Goal: Use online tool/utility

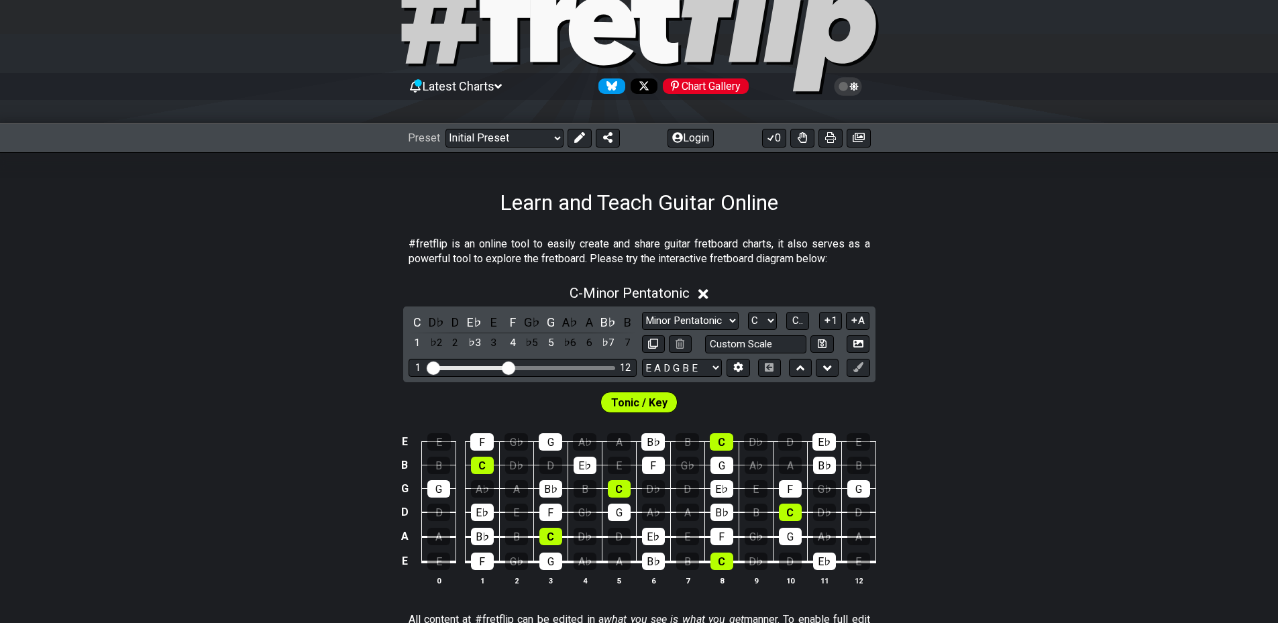
scroll to position [268, 0]
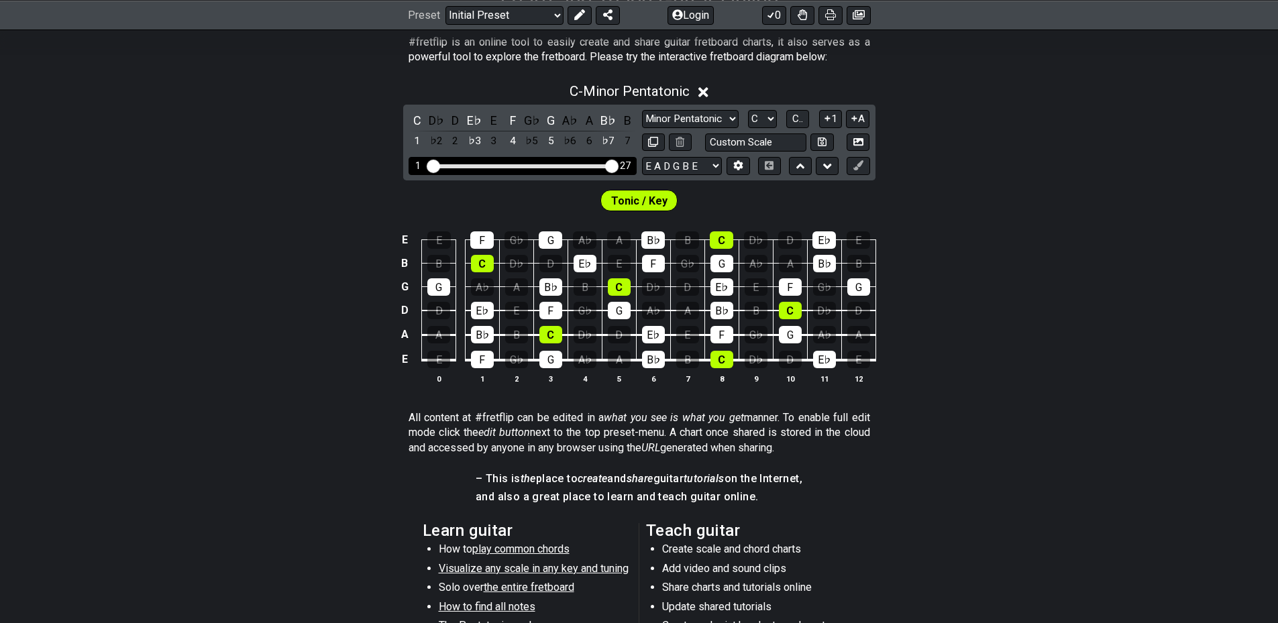
drag, startPoint x: 507, startPoint y: 168, endPoint x: 632, endPoint y: 173, distance: 125.6
click at [618, 165] on input "Visible fret range" at bounding box center [522, 165] width 191 height 0
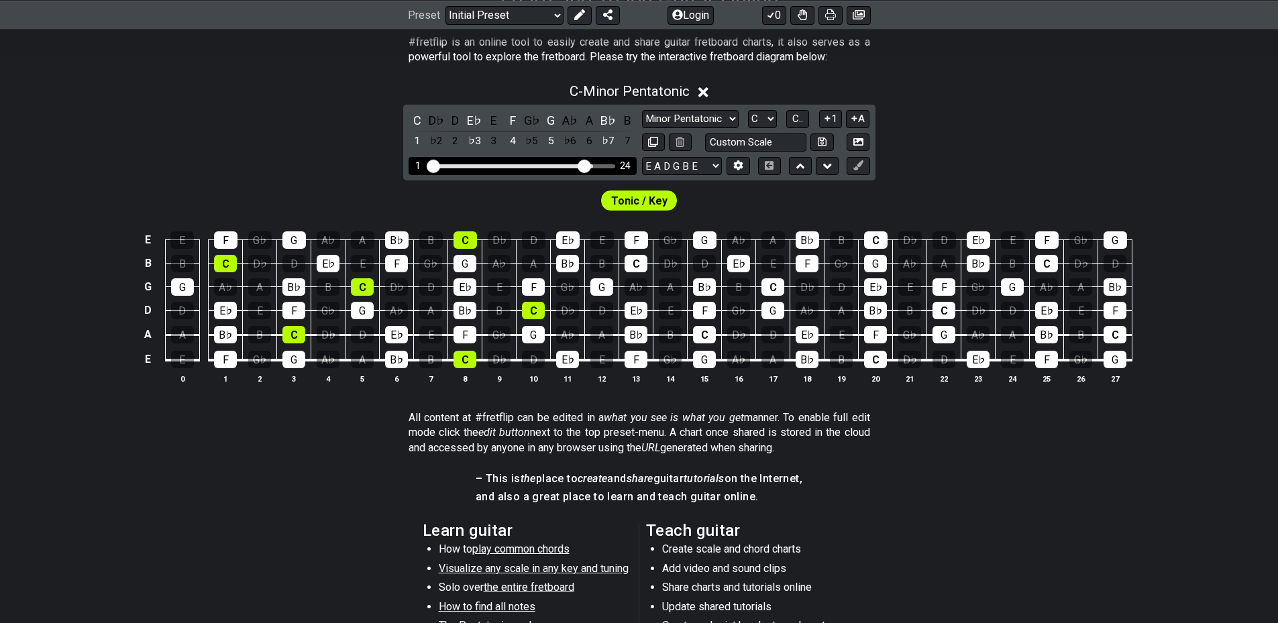
drag, startPoint x: 613, startPoint y: 162, endPoint x: 585, endPoint y: 160, distance: 27.6
click at [585, 165] on input "Visible fret range" at bounding box center [522, 165] width 191 height 0
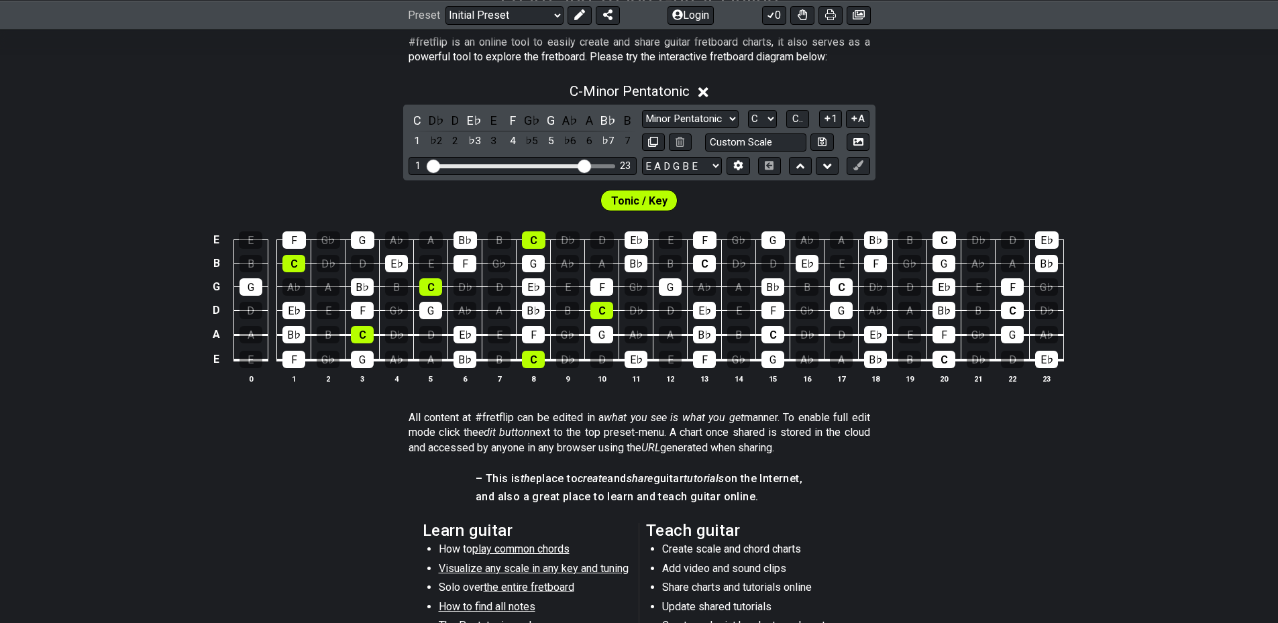
drag, startPoint x: 585, startPoint y: 160, endPoint x: 488, endPoint y: 152, distance: 97.6
click at [488, 152] on div "C D♭ D E♭ E F G♭ G A♭ A B♭ B 1 ♭2 2 ♭3 3 4 ♭5 5 ♭6 6 ♭7 7 Minor Pentatonic Clic…" at bounding box center [639, 143] width 472 height 76
drag, startPoint x: 566, startPoint y: 172, endPoint x: 556, endPoint y: 171, distance: 10.2
click at [566, 172] on div "1 23" at bounding box center [523, 166] width 228 height 18
click at [539, 167] on div "Visible fret range" at bounding box center [508, 166] width 158 height 4
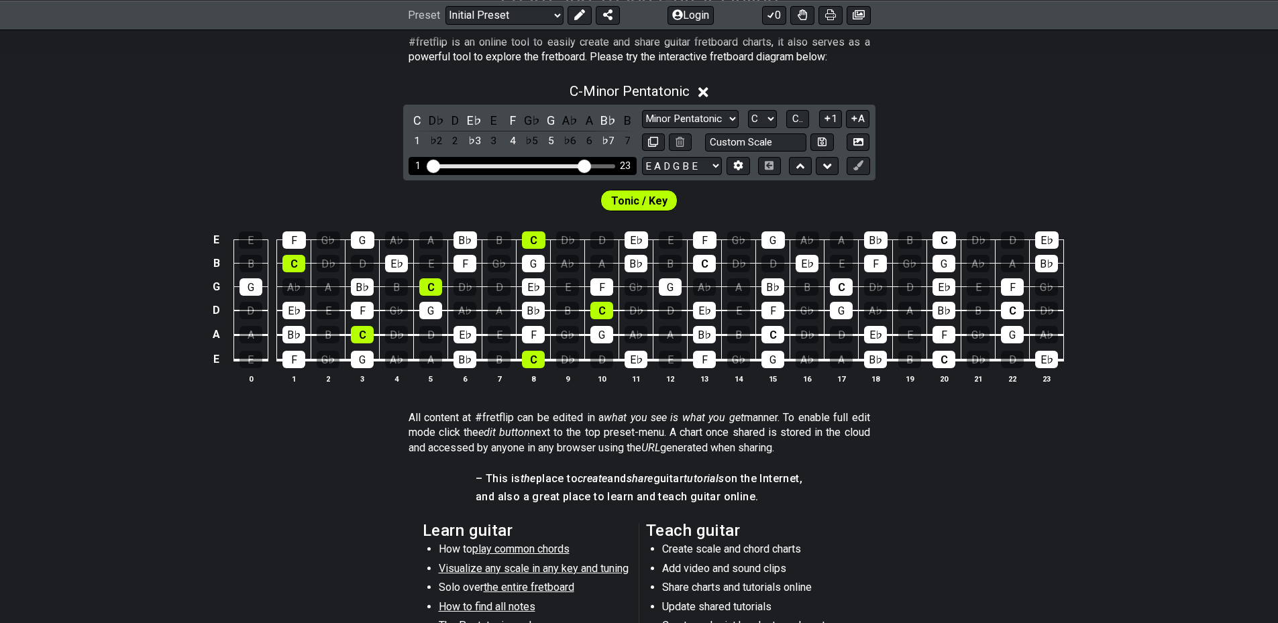
drag, startPoint x: 578, startPoint y: 170, endPoint x: 533, endPoint y: 169, distance: 45.0
click at [533, 169] on div "1 23" at bounding box center [523, 166] width 228 height 18
drag, startPoint x: 584, startPoint y: 168, endPoint x: 530, endPoint y: 170, distance: 54.4
click at [530, 165] on input "Visible fret range" at bounding box center [522, 165] width 191 height 0
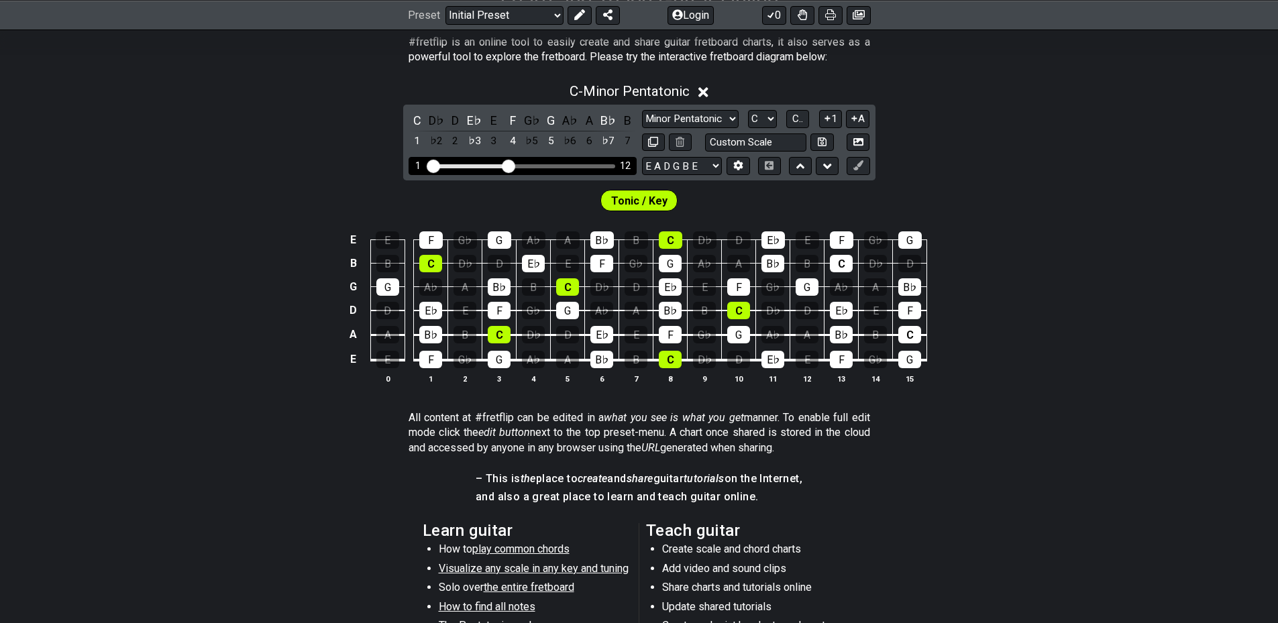
drag, startPoint x: 532, startPoint y: 166, endPoint x: 511, endPoint y: 166, distance: 21.5
click at [511, 165] on input "Visible fret range" at bounding box center [522, 165] width 191 height 0
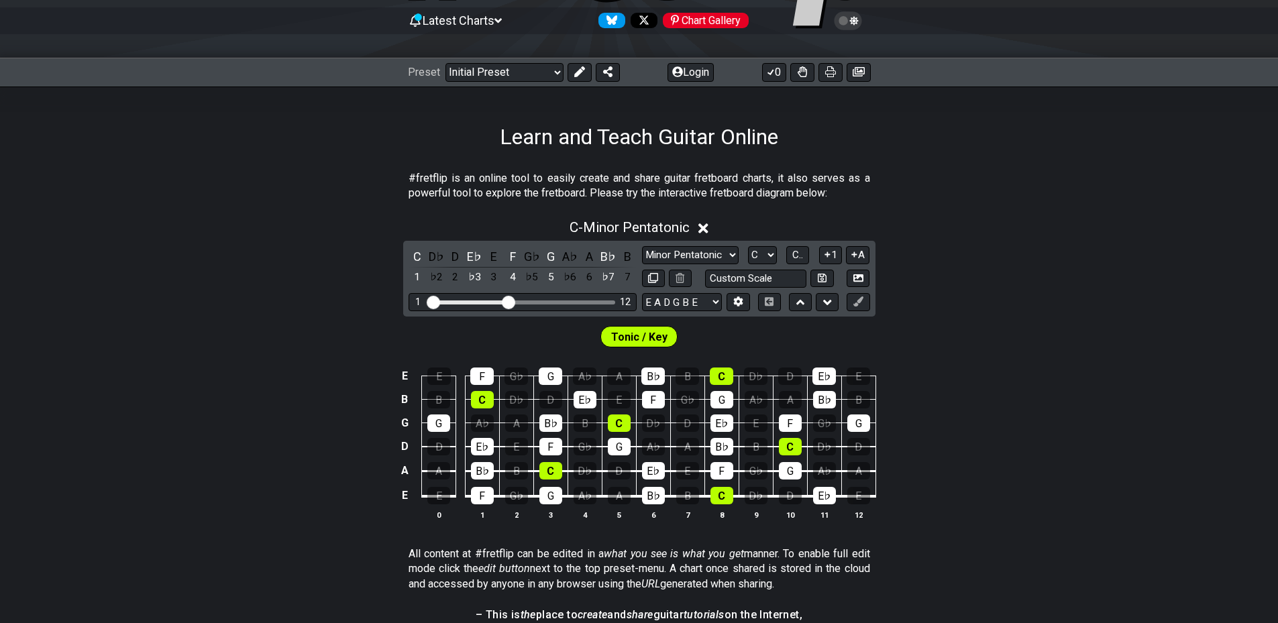
scroll to position [134, 0]
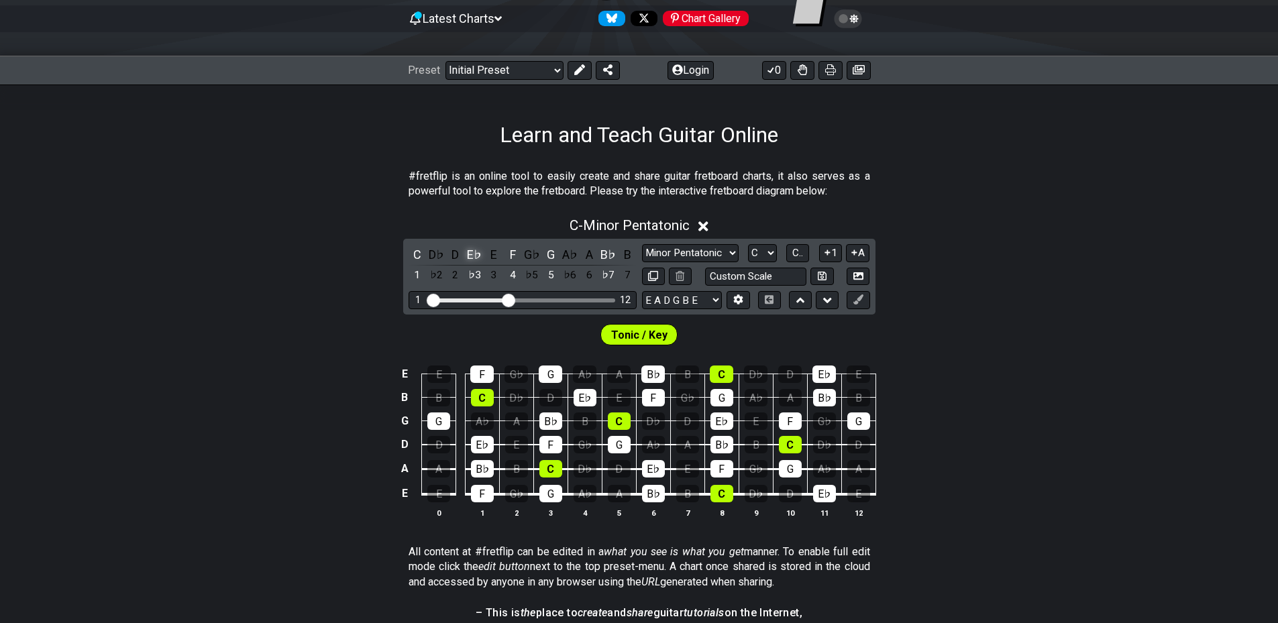
click at [468, 259] on div "E♭" at bounding box center [474, 255] width 17 height 18
click at [479, 274] on div "♯2" at bounding box center [474, 275] width 17 height 18
click at [421, 279] on div "1" at bounding box center [417, 275] width 17 height 18
click at [470, 276] on div "♯2" at bounding box center [474, 275] width 17 height 18
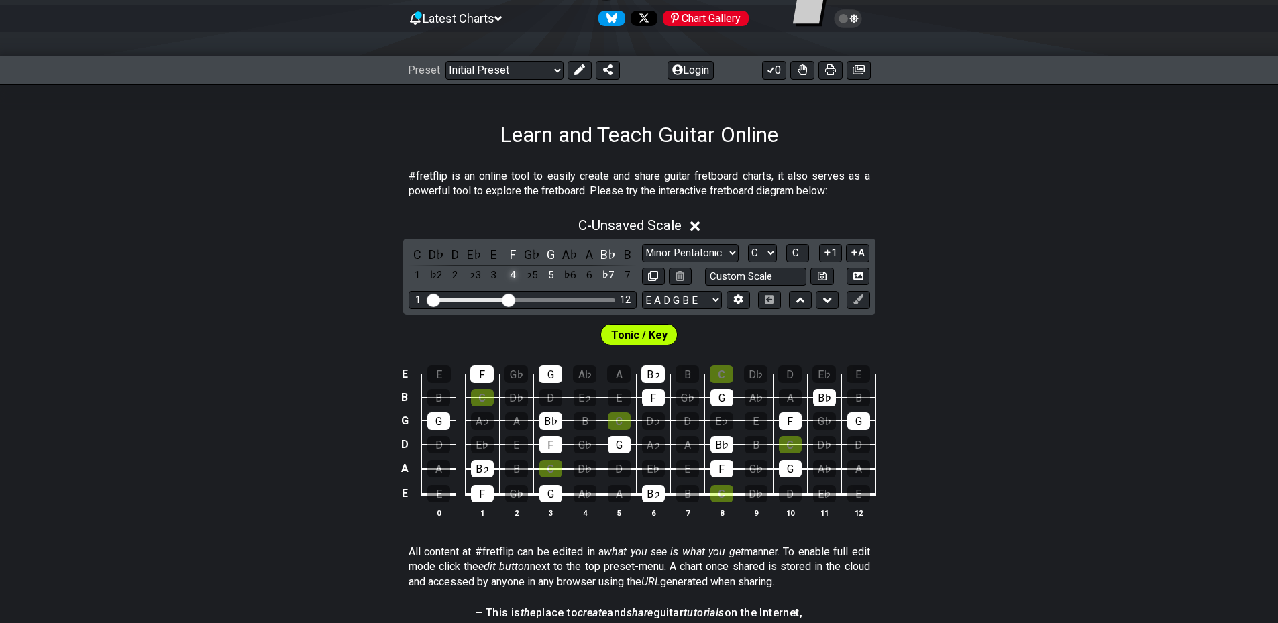
click at [513, 268] on div "4" at bounding box center [512, 275] width 17 height 18
click at [551, 254] on div "G" at bounding box center [550, 255] width 17 height 18
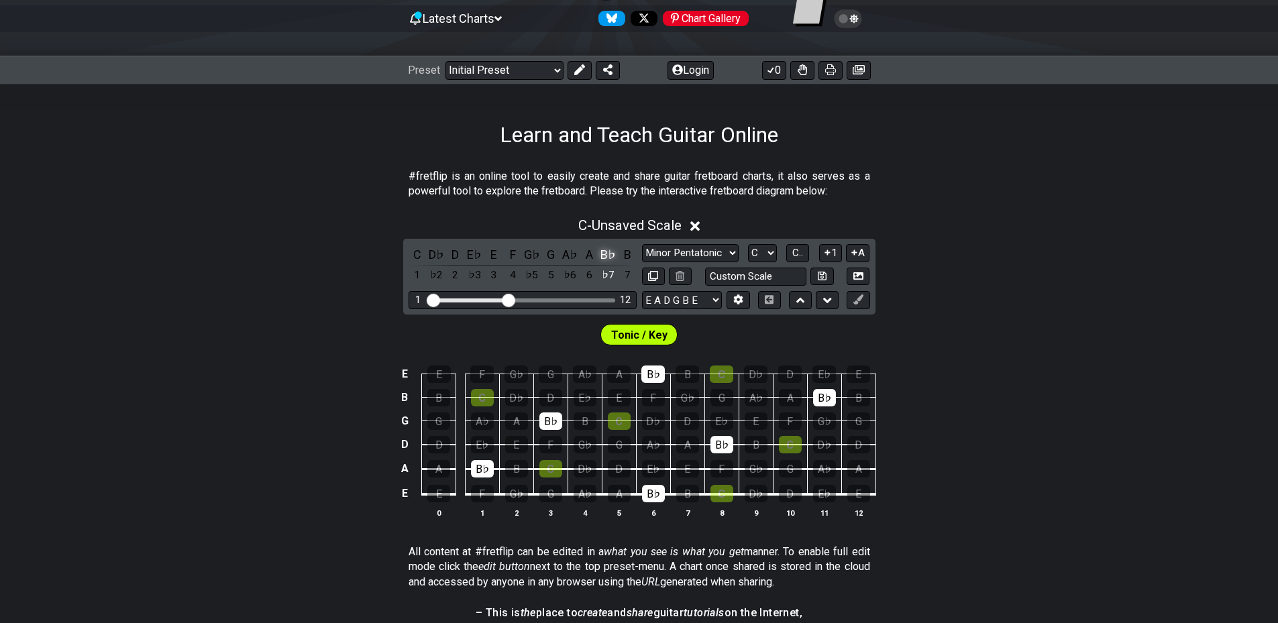
click at [603, 256] on div "B♭" at bounding box center [608, 255] width 17 height 18
click at [419, 249] on div "C" at bounding box center [417, 255] width 17 height 18
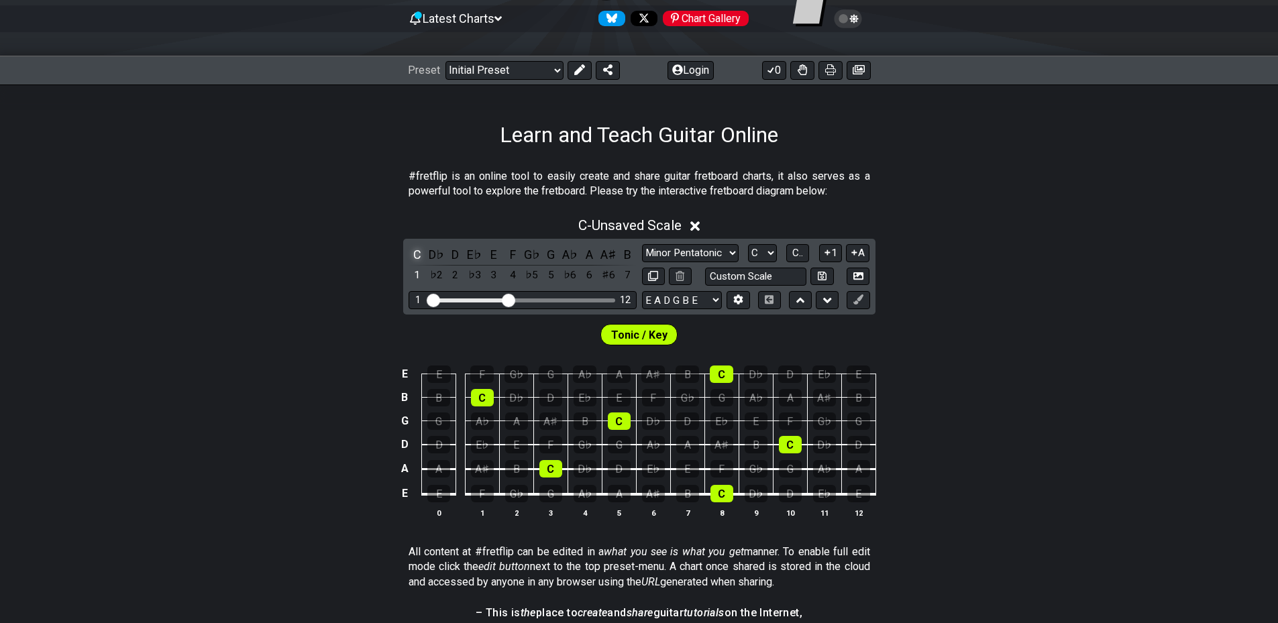
click at [419, 249] on div "C" at bounding box center [417, 255] width 17 height 18
click at [417, 248] on div "C" at bounding box center [417, 255] width 17 height 18
click at [418, 248] on div "C" at bounding box center [417, 255] width 17 height 18
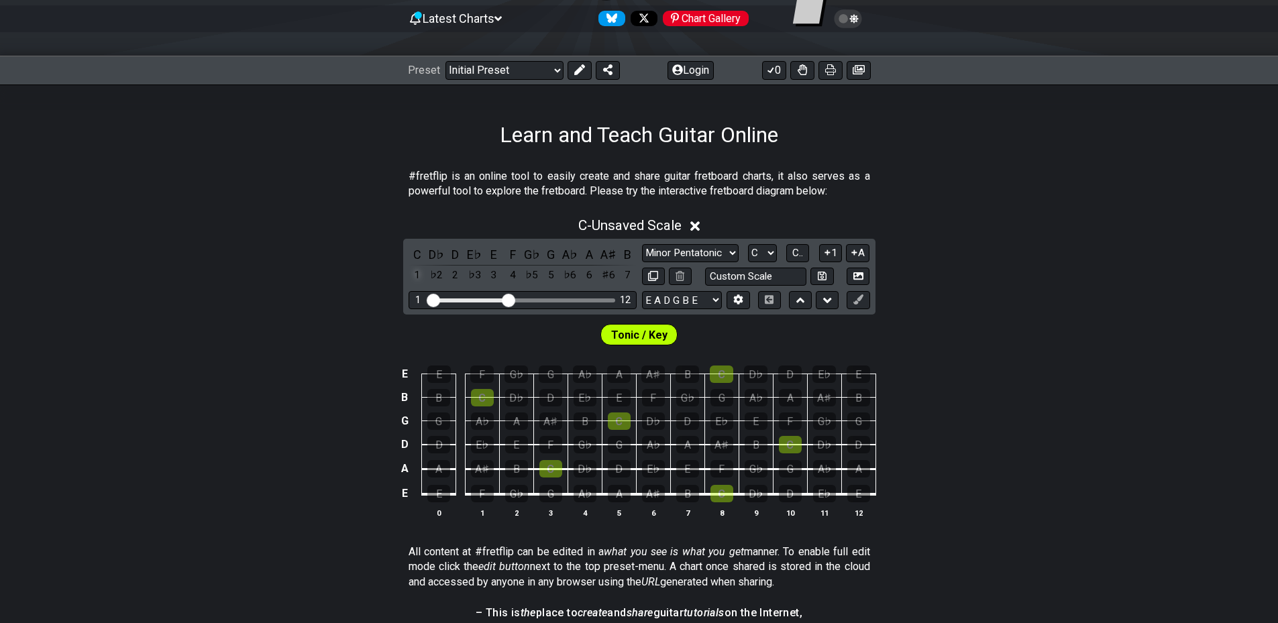
click at [423, 270] on div "1" at bounding box center [417, 275] width 17 height 18
click at [420, 272] on div "1" at bounding box center [417, 275] width 17 height 18
click at [450, 281] on div "2" at bounding box center [455, 275] width 17 height 18
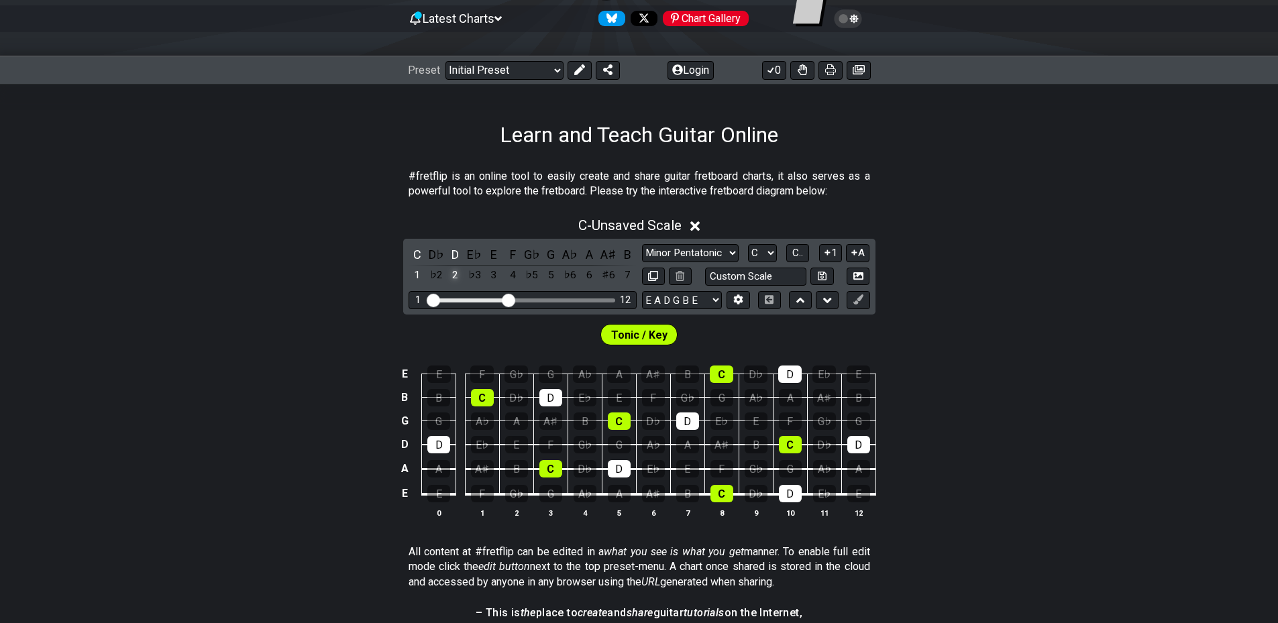
click at [451, 280] on div "2" at bounding box center [455, 275] width 17 height 18
click at [418, 279] on div "1" at bounding box center [417, 275] width 17 height 18
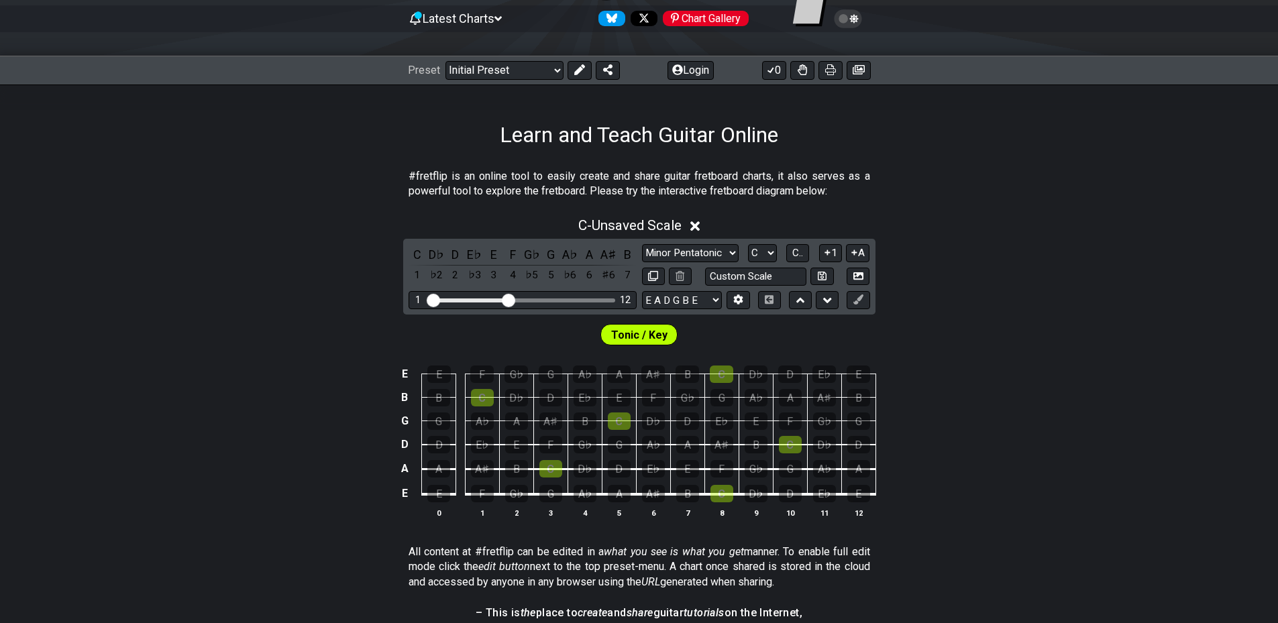
click at [407, 258] on div "C D♭ D E♭ E F G♭ G A♭ A A♯ B 1 ♭2 2 ♭3 3 4 ♭5 5 ♭6 6 ♯6 7 Minor Pentatonic Clic…" at bounding box center [639, 277] width 472 height 76
click at [419, 259] on div "C" at bounding box center [417, 255] width 17 height 18
click at [457, 262] on div "D" at bounding box center [455, 255] width 17 height 18
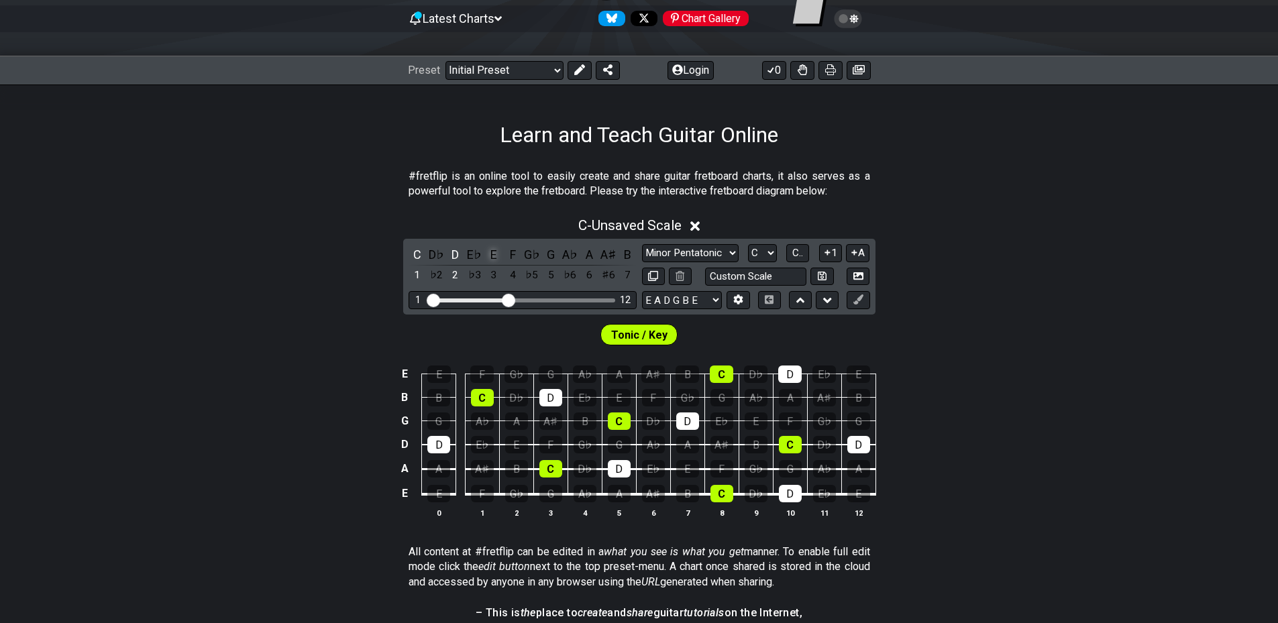
click at [491, 255] on div "E" at bounding box center [493, 255] width 17 height 18
click at [509, 259] on div "F" at bounding box center [512, 255] width 17 height 18
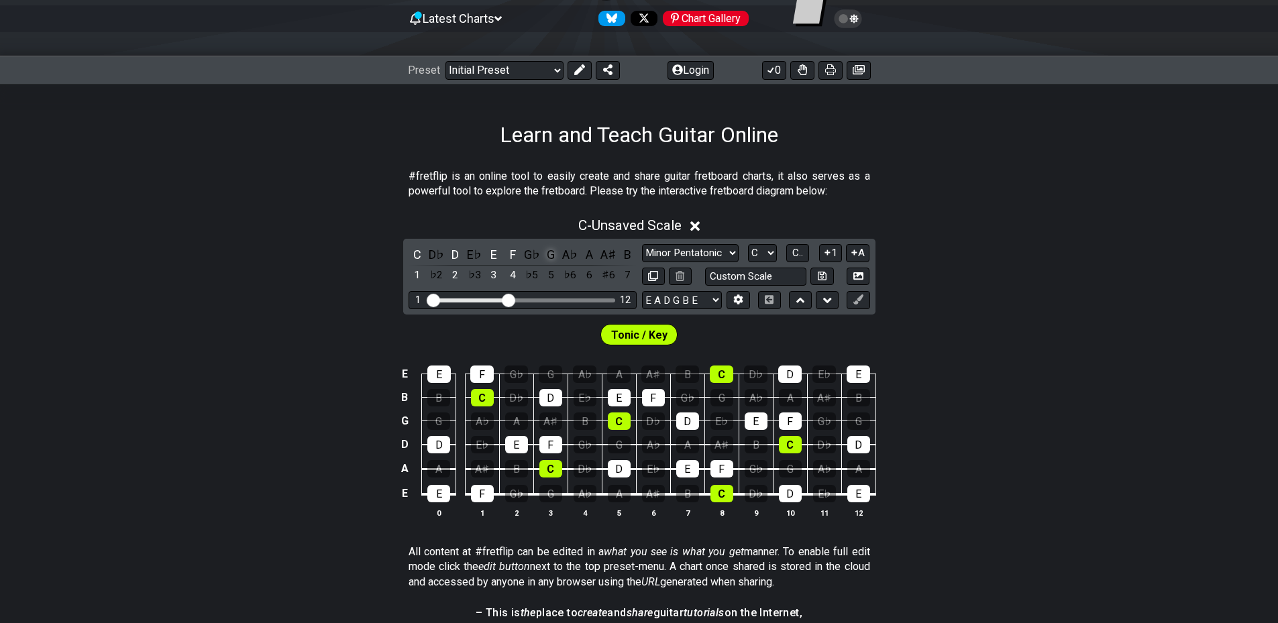
click at [548, 259] on div "G" at bounding box center [550, 255] width 17 height 18
click at [583, 256] on div "A" at bounding box center [588, 255] width 17 height 18
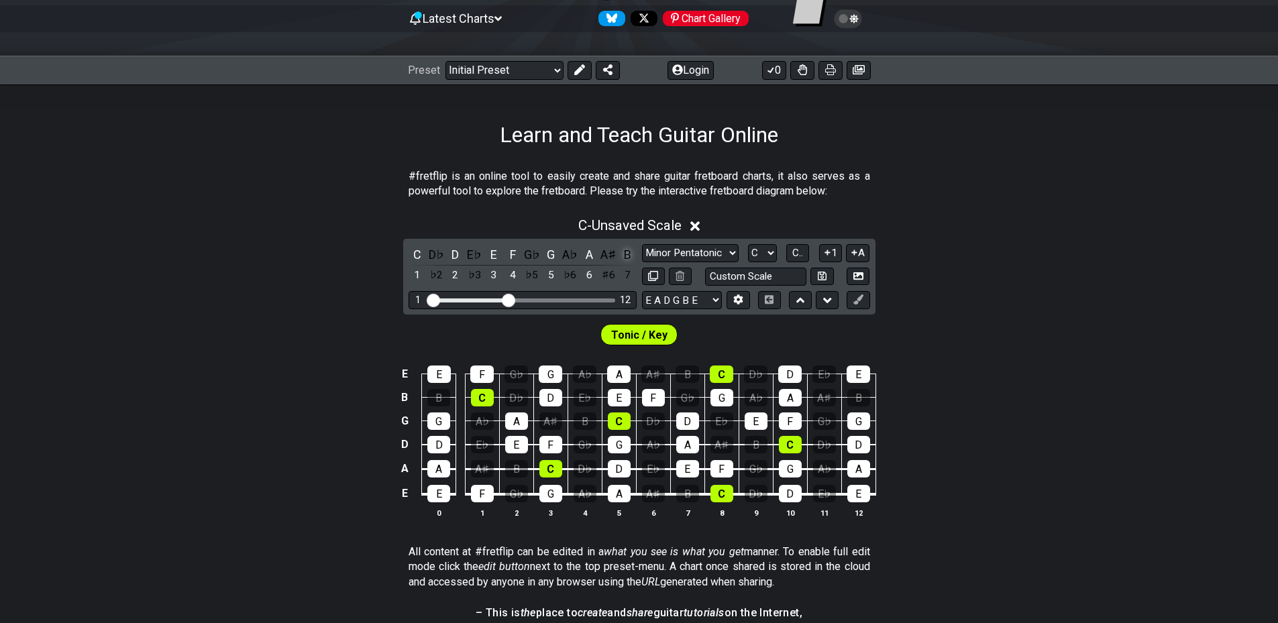
click at [623, 250] on div "B" at bounding box center [627, 255] width 17 height 18
